Goal: Register for event/course

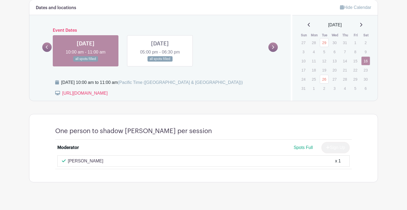
scroll to position [226, 0]
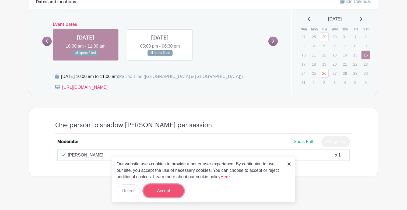
click at [170, 189] on button "Accept" at bounding box center [164, 191] width 40 height 13
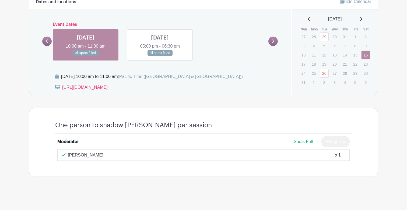
click at [275, 41] on link at bounding box center [273, 41] width 9 height 9
click at [323, 73] on link "26" at bounding box center [324, 73] width 9 height 9
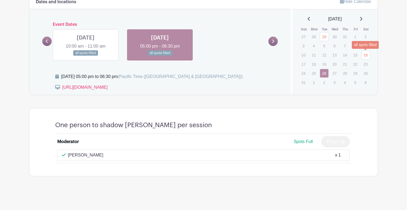
click at [368, 55] on link "16" at bounding box center [365, 55] width 9 height 9
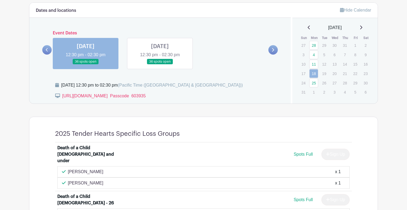
scroll to position [262, 0]
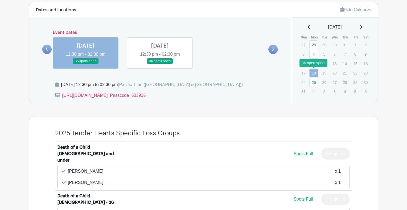
click at [315, 72] on link "18" at bounding box center [313, 73] width 9 height 9
click at [363, 26] on icon at bounding box center [361, 27] width 2 height 4
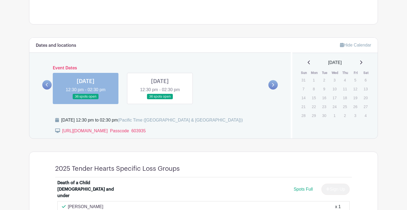
scroll to position [227, 0]
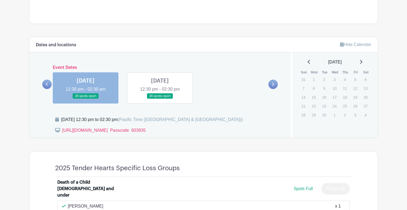
click at [308, 62] on icon at bounding box center [309, 62] width 2 height 4
click at [314, 119] on link "25" at bounding box center [313, 117] width 9 height 9
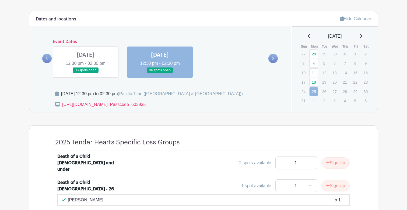
scroll to position [252, 0]
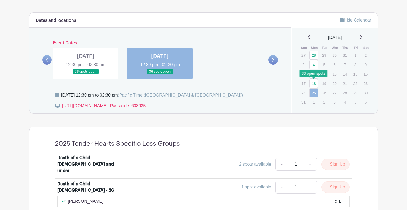
click at [314, 83] on link "18" at bounding box center [313, 83] width 9 height 9
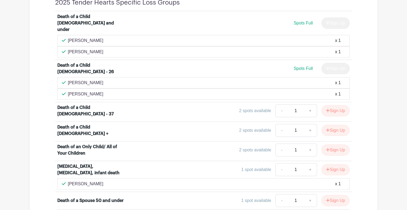
scroll to position [381, 0]
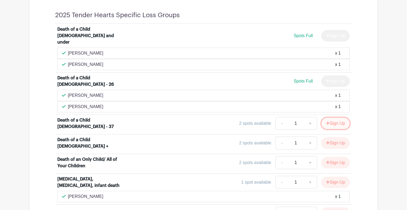
click at [334, 118] on button "Sign Up" at bounding box center [336, 123] width 28 height 11
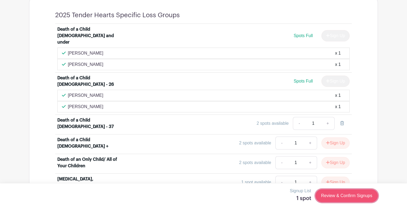
click at [346, 196] on link "Review & Confirm Signups" at bounding box center [347, 196] width 62 height 13
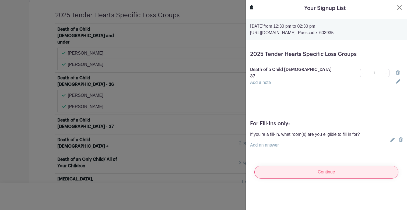
click at [333, 176] on div "Continue" at bounding box center [326, 173] width 153 height 22
click at [328, 167] on input "Continue" at bounding box center [327, 172] width 144 height 13
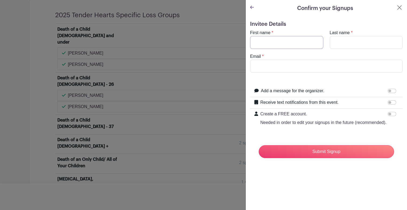
click at [283, 44] on input "First name" at bounding box center [286, 42] width 73 height 13
type input "Patty"
type input "Nun"
type input "pattynun.whcc@gmail.com"
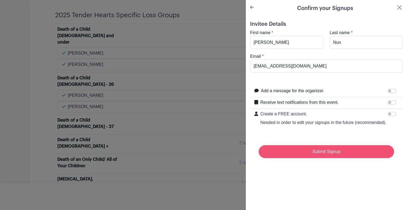
click at [315, 152] on input "Submit Signup" at bounding box center [326, 151] width 135 height 13
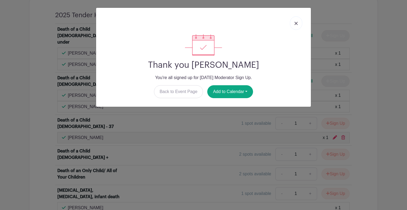
click at [296, 25] on img at bounding box center [296, 23] width 3 height 3
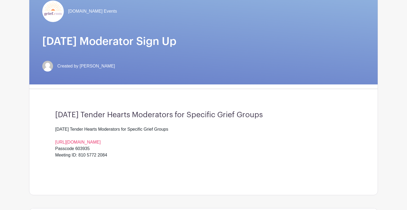
scroll to position [0, 0]
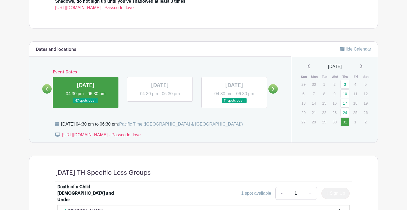
scroll to position [187, 0]
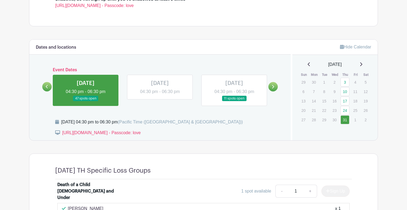
click at [362, 64] on icon at bounding box center [361, 64] width 2 height 4
click at [345, 110] on link "21" at bounding box center [345, 110] width 9 height 9
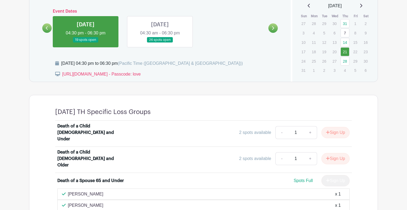
scroll to position [218, 0]
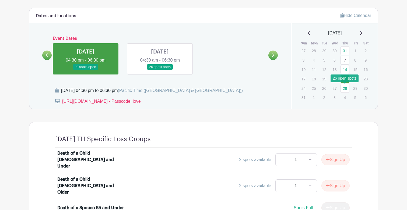
click at [344, 88] on link "28" at bounding box center [345, 88] width 9 height 9
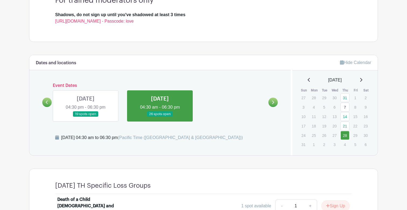
scroll to position [182, 0]
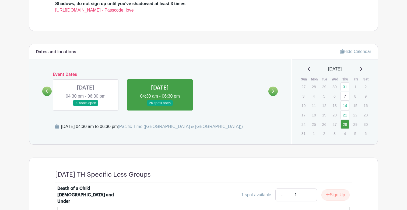
click at [363, 69] on icon at bounding box center [361, 69] width 2 height 4
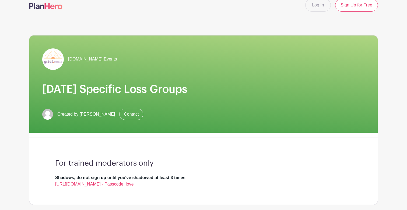
scroll to position [0, 0]
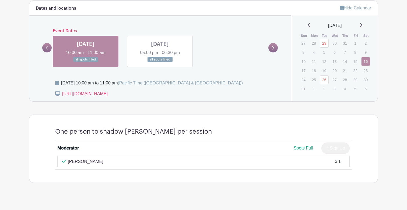
scroll to position [218, 0]
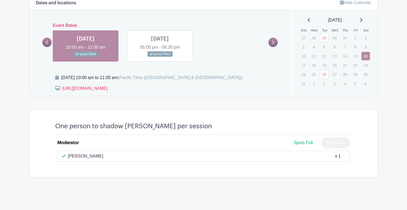
scroll to position [225, 0]
click at [368, 57] on link "16" at bounding box center [365, 55] width 9 height 9
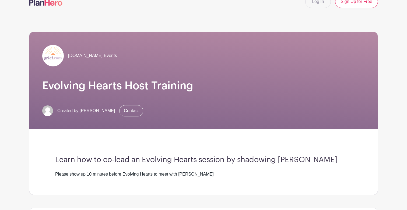
scroll to position [0, 0]
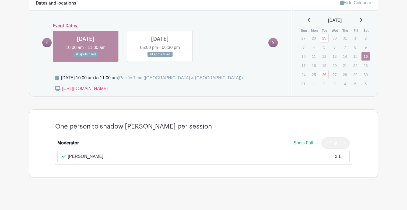
scroll to position [226, 0]
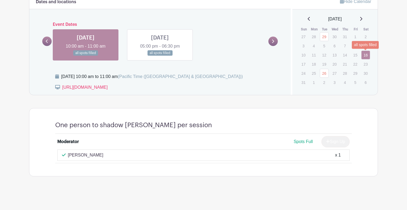
click at [367, 56] on link "16" at bounding box center [365, 55] width 9 height 9
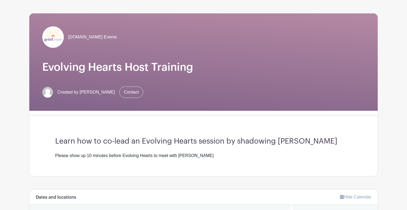
scroll to position [0, 0]
